Goal: Transaction & Acquisition: Purchase product/service

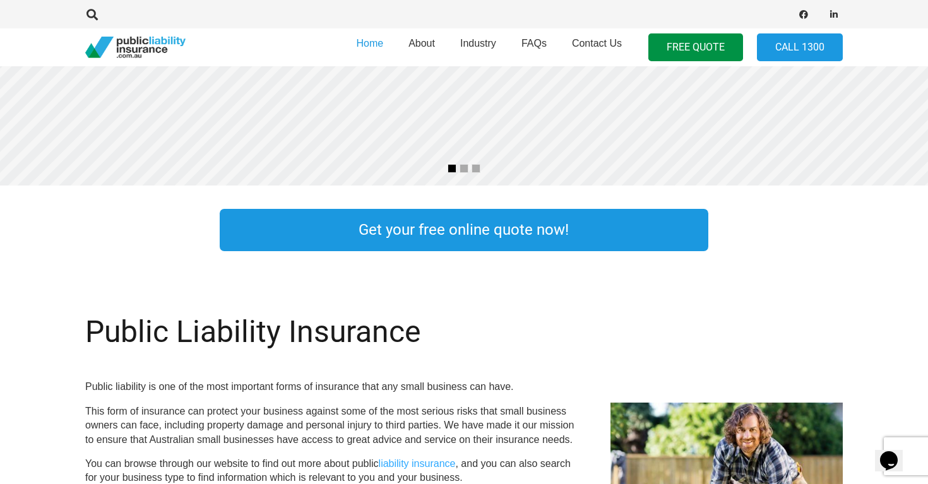
scroll to position [285, 0]
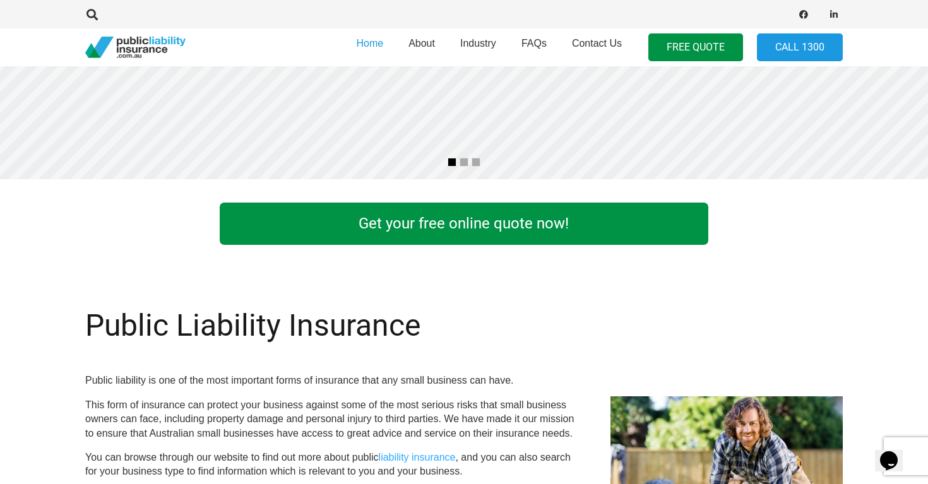
click at [403, 230] on link "Get your free online quote now!" at bounding box center [464, 224] width 488 height 42
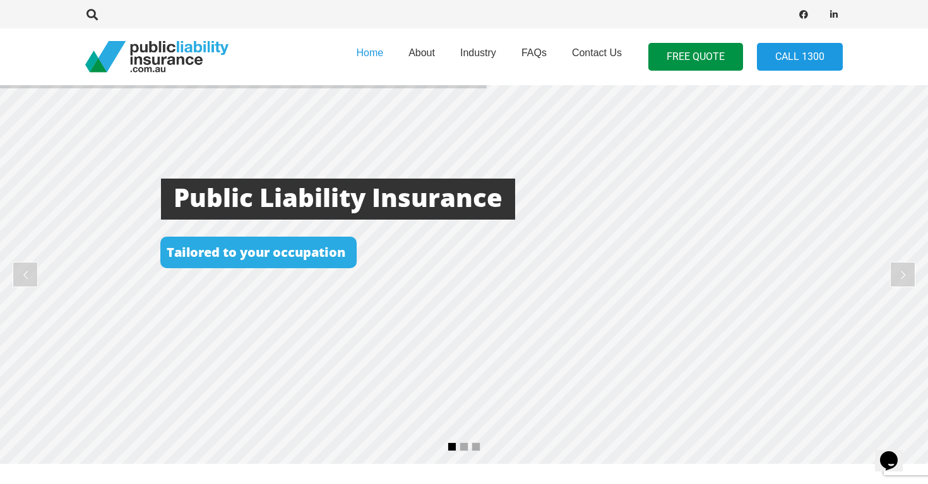
scroll to position [0, 0]
click at [429, 52] on span "About" at bounding box center [421, 52] width 27 height 11
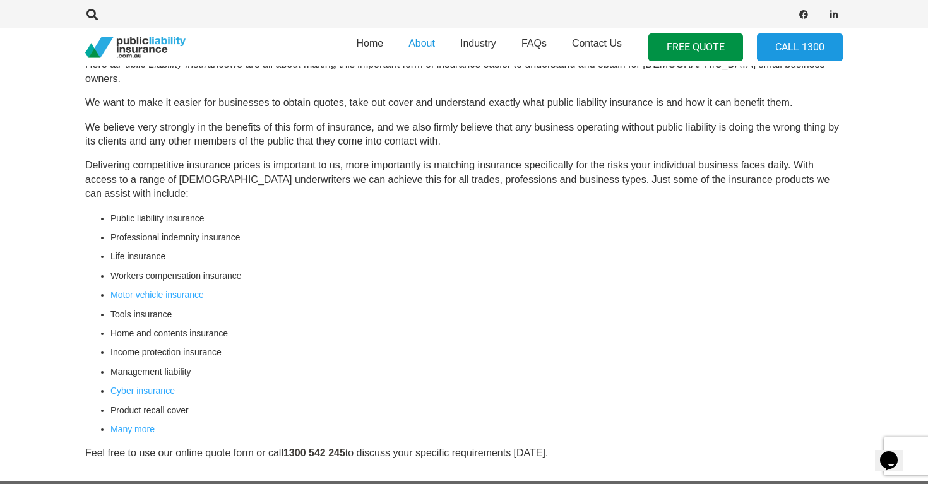
scroll to position [439, 0]
